Goal: Navigation & Orientation: Go to known website

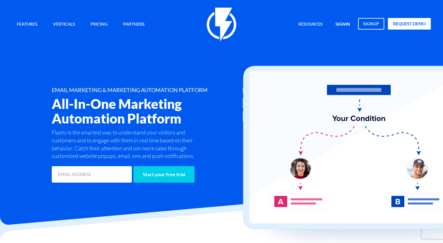
click at [341, 26] on link "signin" at bounding box center [343, 24] width 24 height 13
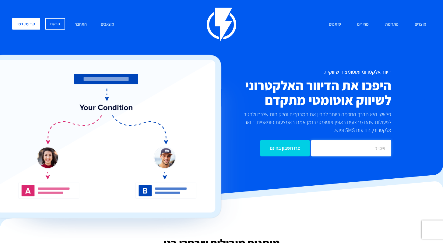
click at [375, 147] on input "email" at bounding box center [351, 148] width 80 height 16
click at [418, 68] on div "מוצרים שיווק אוטומטי הפכו את השיווק לאוטומטי דיוור אלקטרוני שלחו את המסר הנכון …" at bounding box center [222, 90] width 428 height 164
click at [82, 26] on link "התחבר" at bounding box center [80, 24] width 21 height 13
